Goal: Task Accomplishment & Management: Use online tool/utility

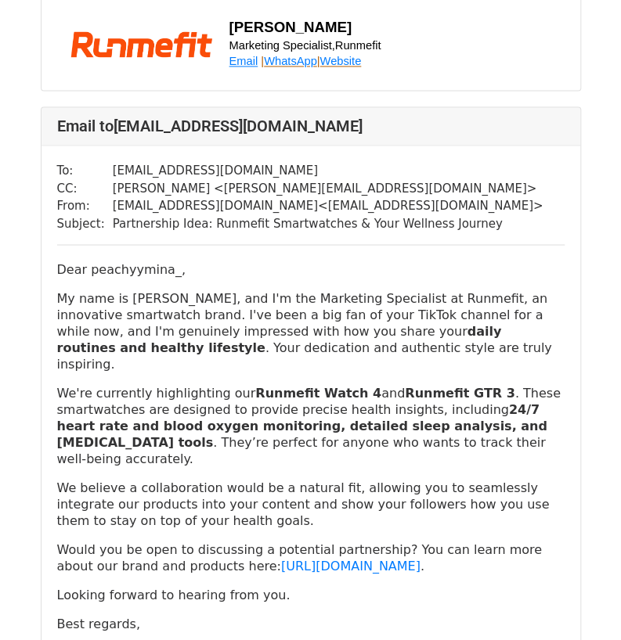
scroll to position [2662, 0]
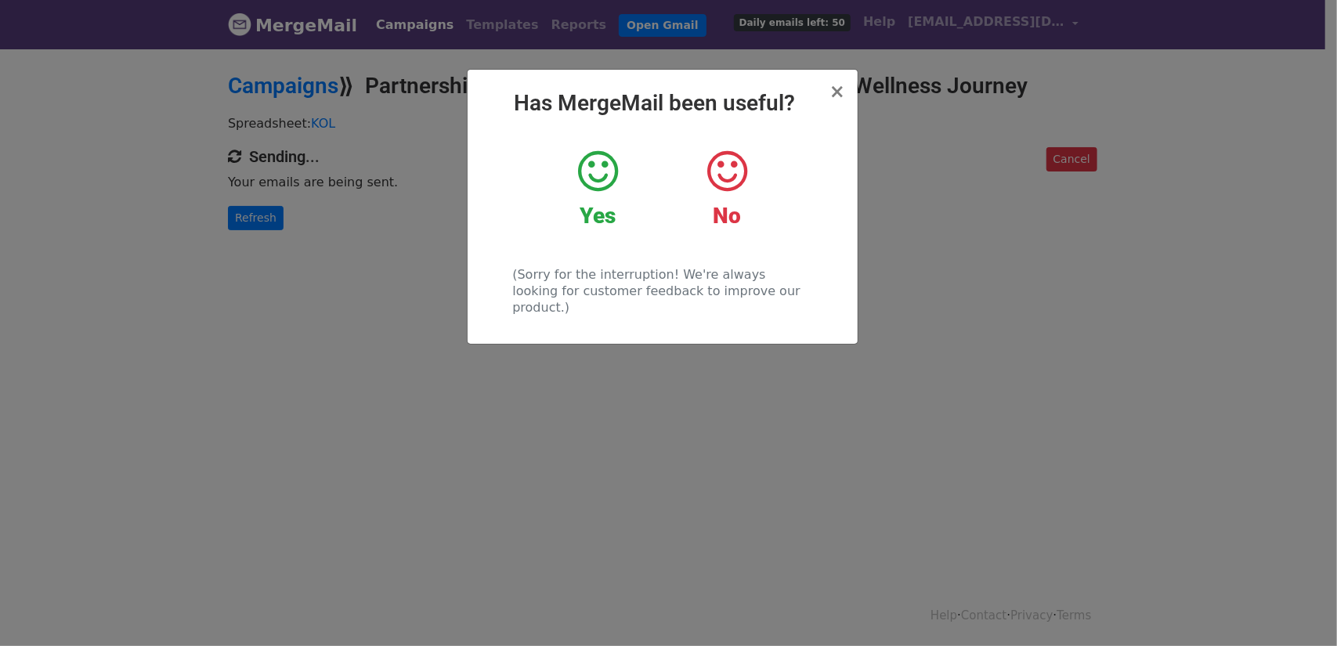
click at [596, 181] on icon at bounding box center [598, 171] width 40 height 47
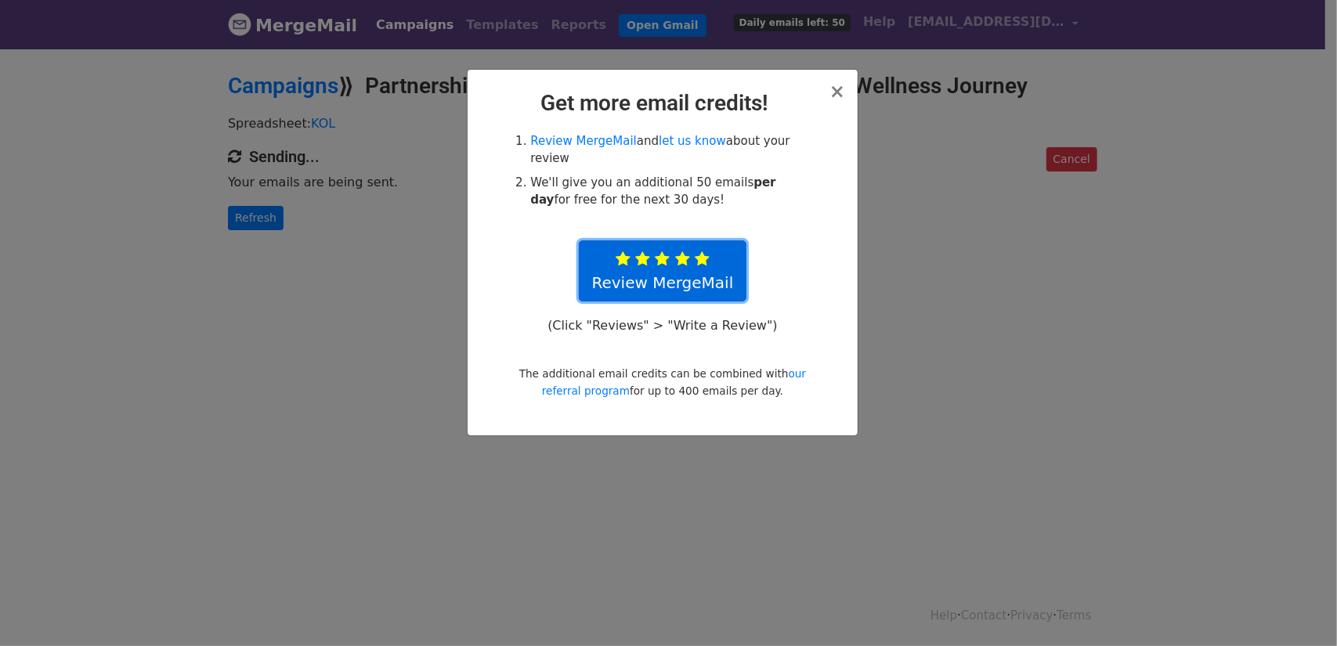
click at [702, 258] on icon at bounding box center [702, 259] width 15 height 16
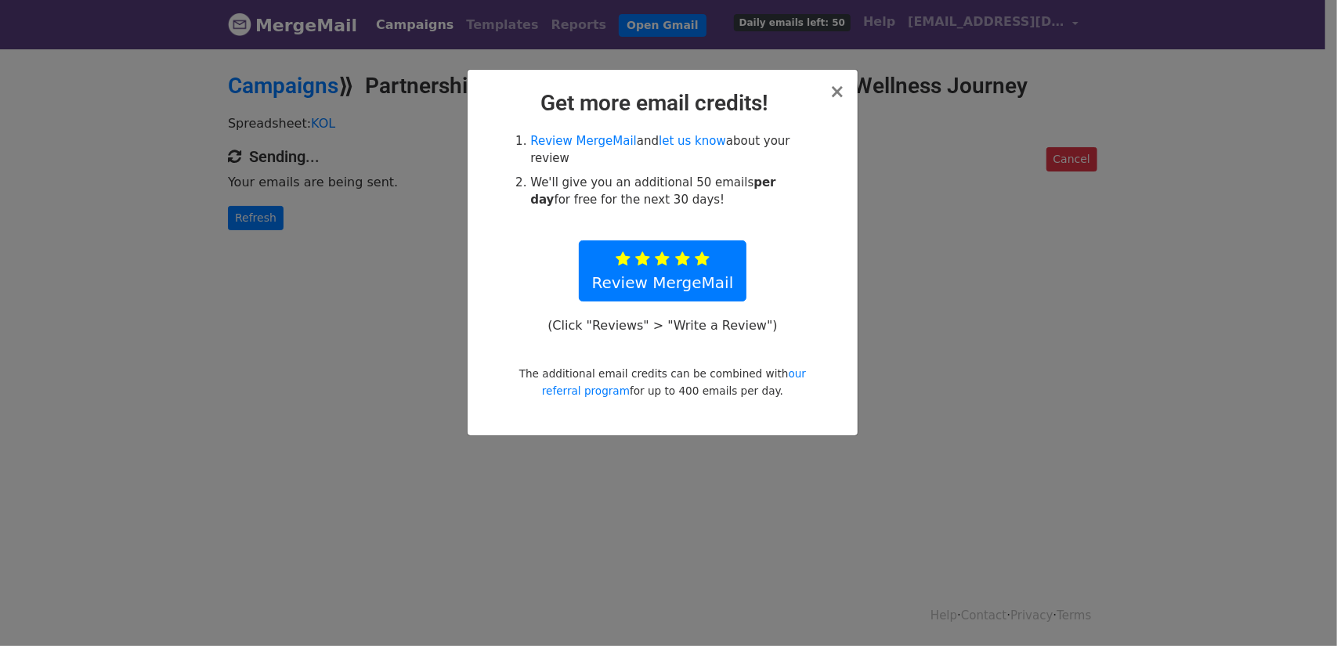
click at [825, 92] on h2 "Get more email credits!" at bounding box center [662, 103] width 365 height 27
click at [834, 95] on span "×" at bounding box center [837, 92] width 16 height 22
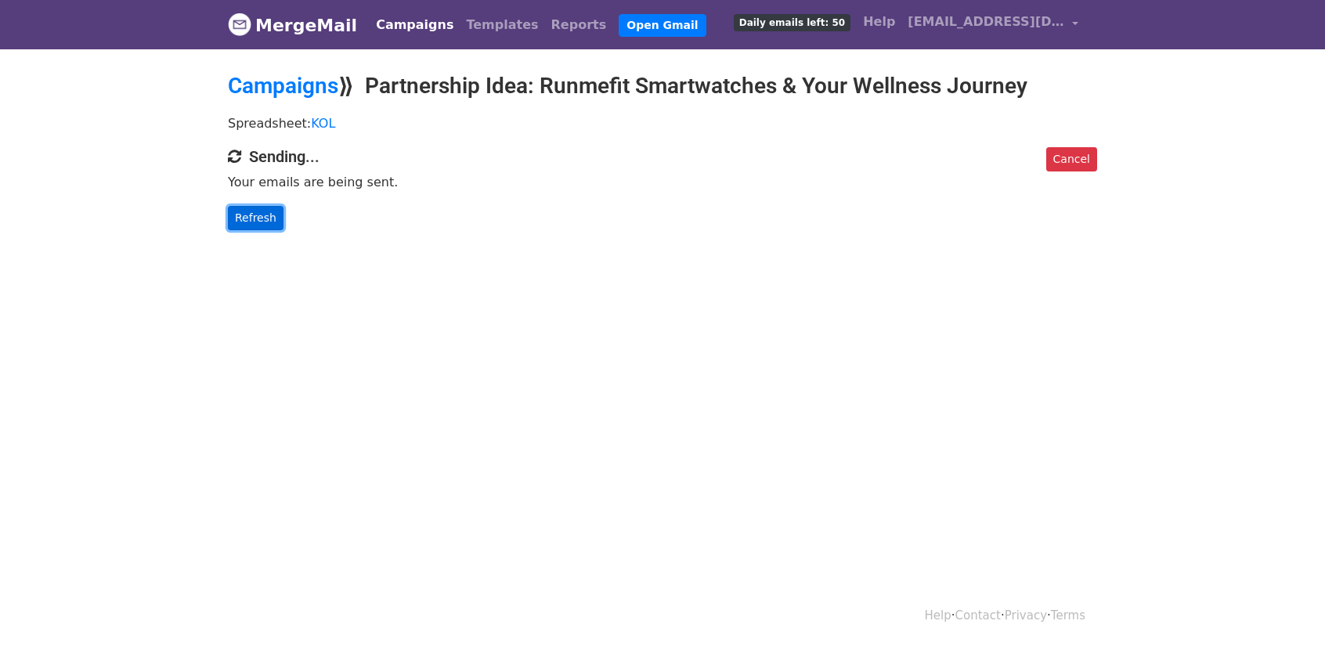
click at [255, 217] on link "Refresh" at bounding box center [256, 218] width 56 height 24
